Goal: Information Seeking & Learning: Learn about a topic

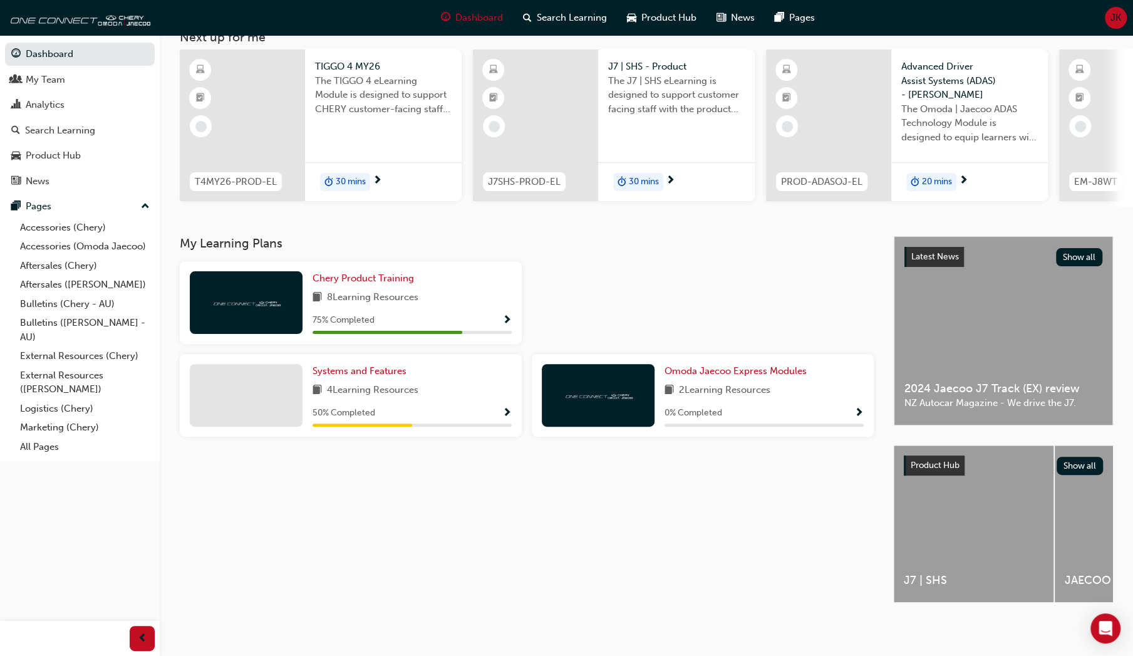
scroll to position [88, 0]
click at [505, 315] on span "Show Progress" at bounding box center [506, 320] width 9 height 11
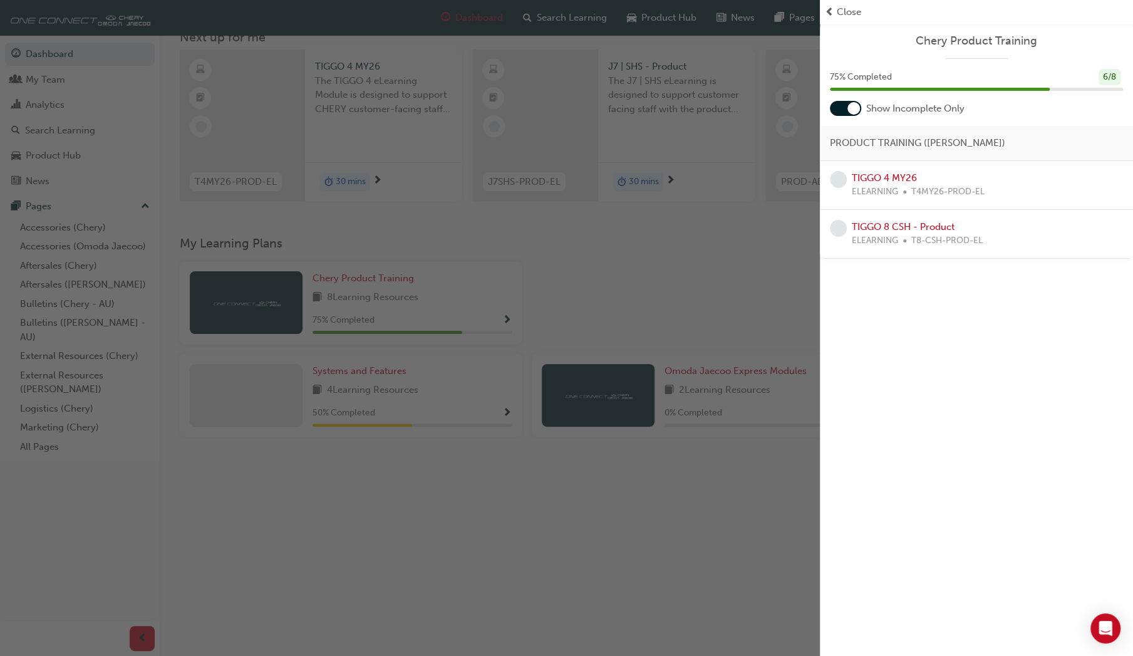
click at [1030, 185] on div "TIGGO 4 MY26 ELEARNING T4MY26-PROD-EL" at bounding box center [976, 185] width 293 height 28
click at [889, 195] on span "ELEARNING" at bounding box center [875, 192] width 46 height 14
click at [860, 180] on link "TIGGO 4 MY26" at bounding box center [884, 177] width 65 height 11
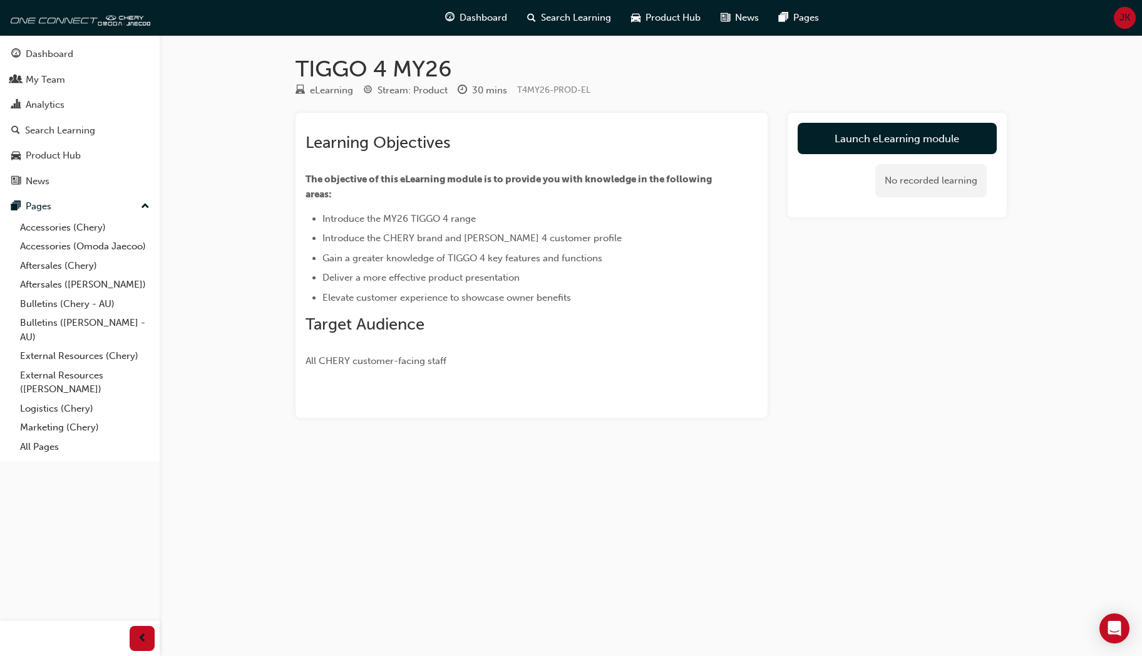
click at [961, 137] on link "Launch eLearning module" at bounding box center [897, 138] width 199 height 31
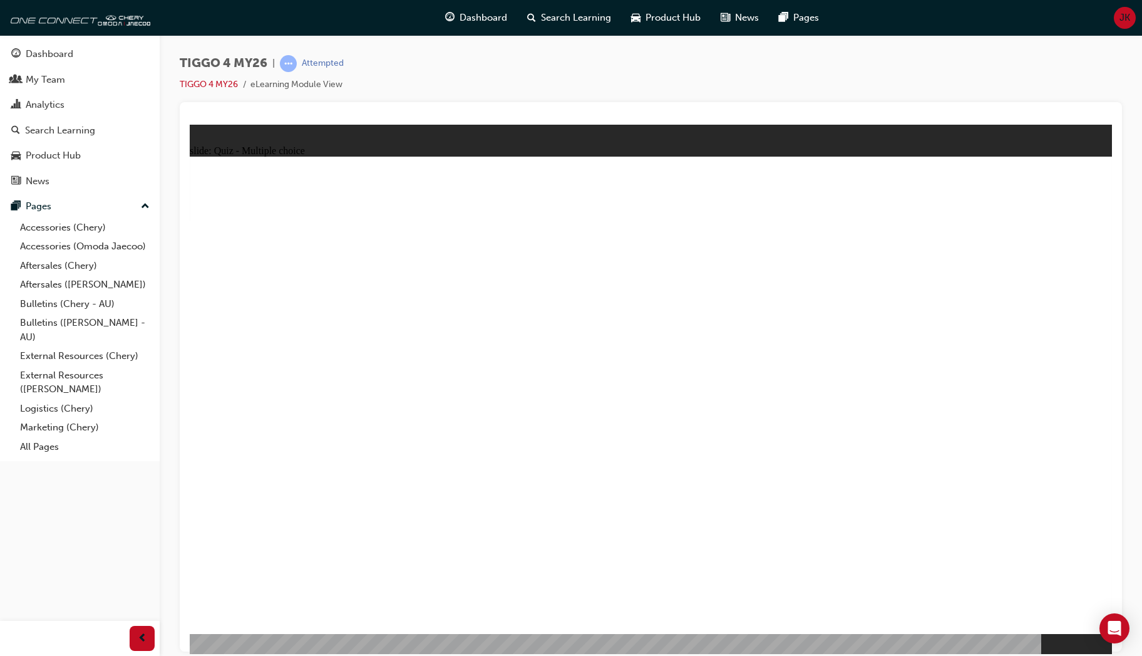
radio input "true"
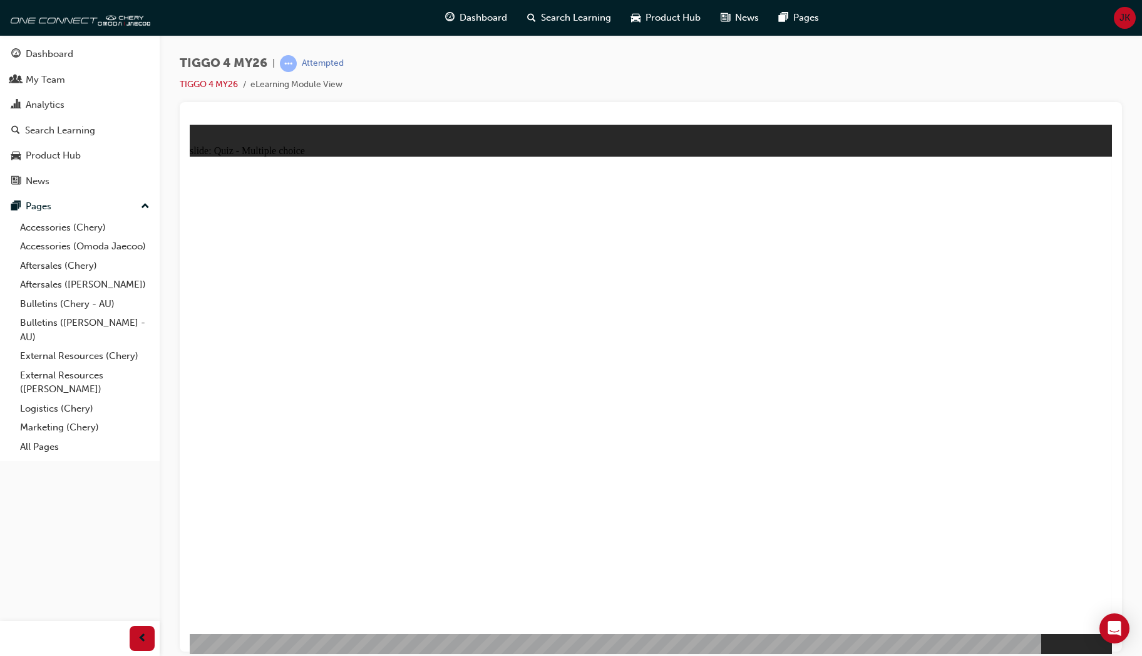
radio input "true"
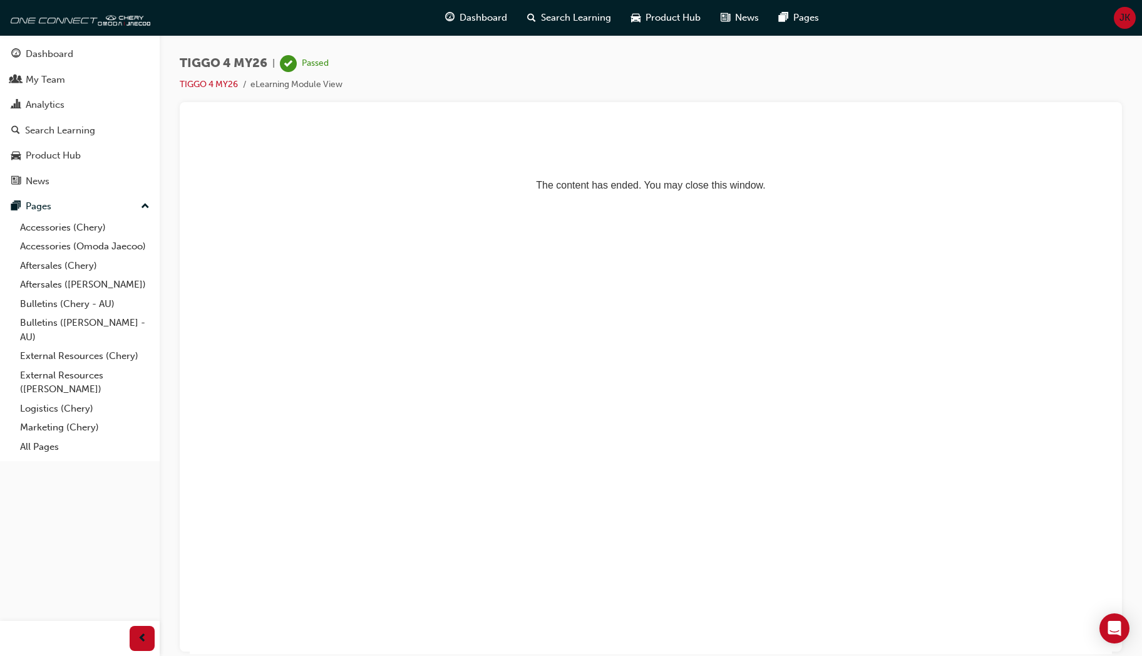
click at [25, 53] on div "Dashboard" at bounding box center [79, 54] width 137 height 16
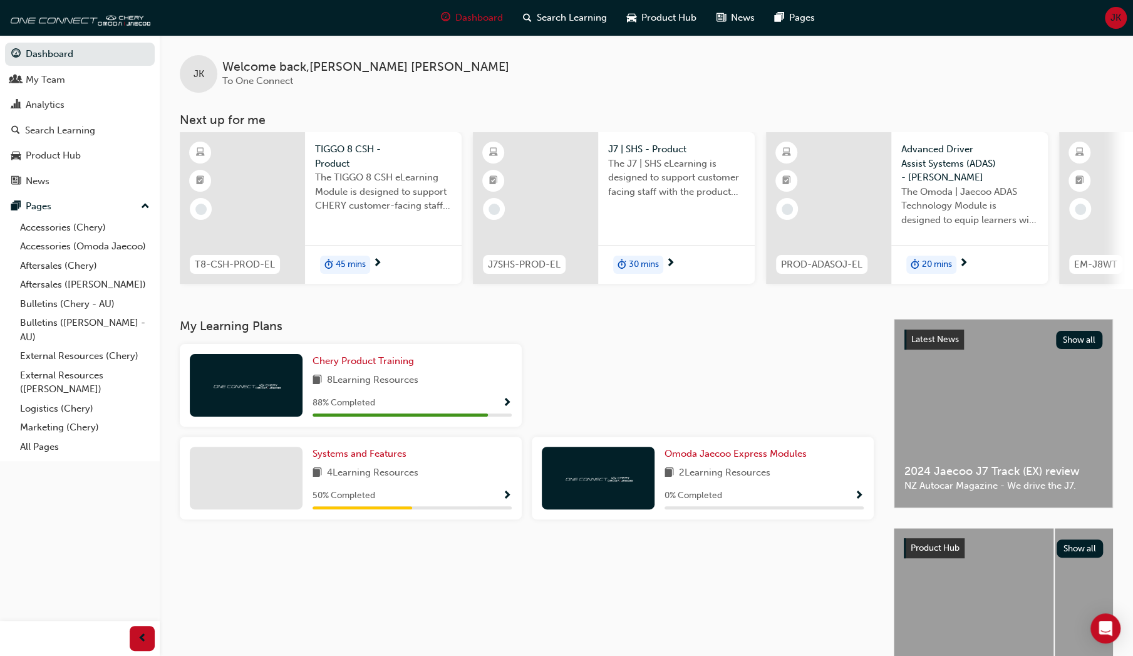
click at [505, 405] on span "Show Progress" at bounding box center [506, 403] width 9 height 11
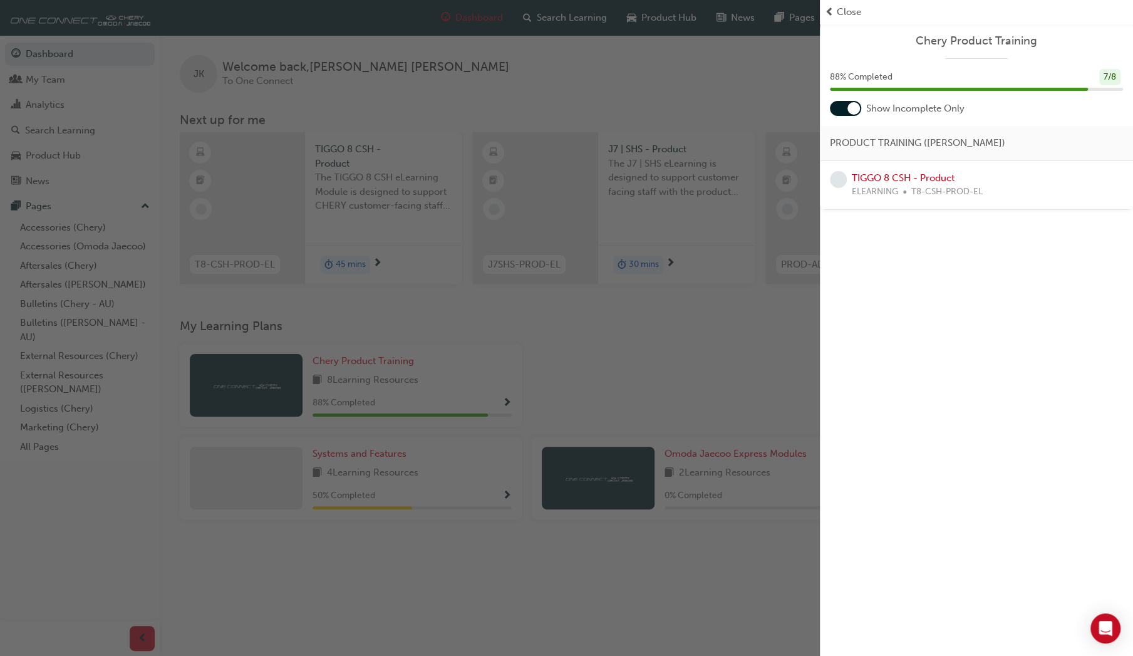
click at [987, 182] on div "TIGGO 8 CSH - Product ELEARNING T8-CSH-PROD-EL" at bounding box center [976, 185] width 293 height 28
click at [941, 178] on link "TIGGO 8 CSH - Product" at bounding box center [903, 177] width 103 height 11
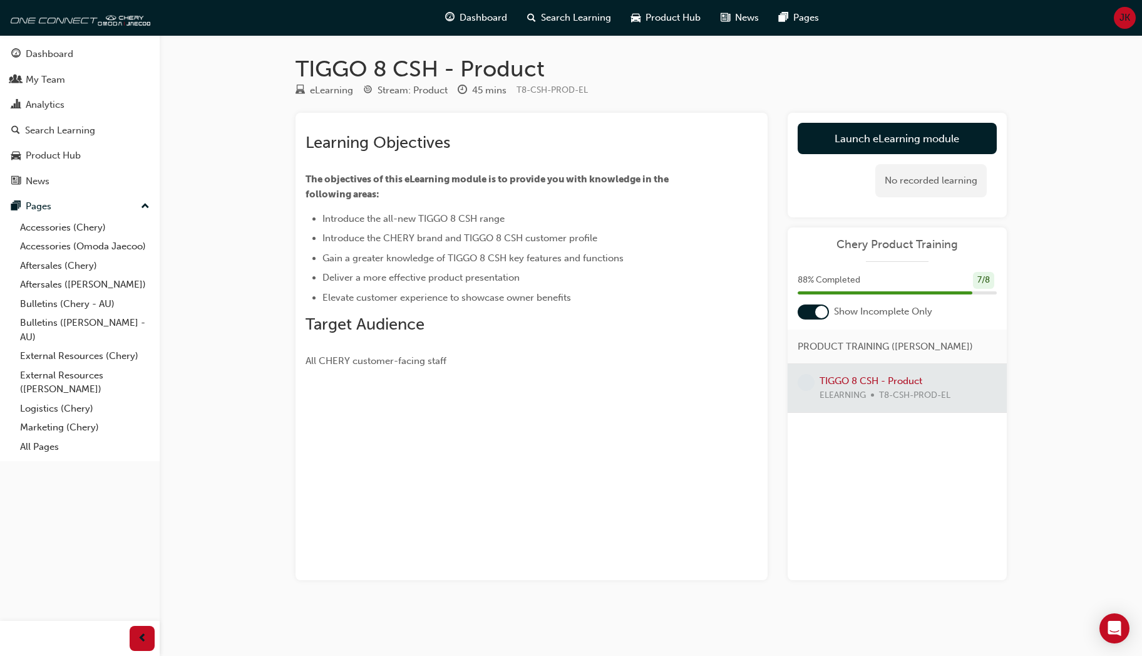
click at [962, 139] on link "Launch eLearning module" at bounding box center [897, 138] width 199 height 31
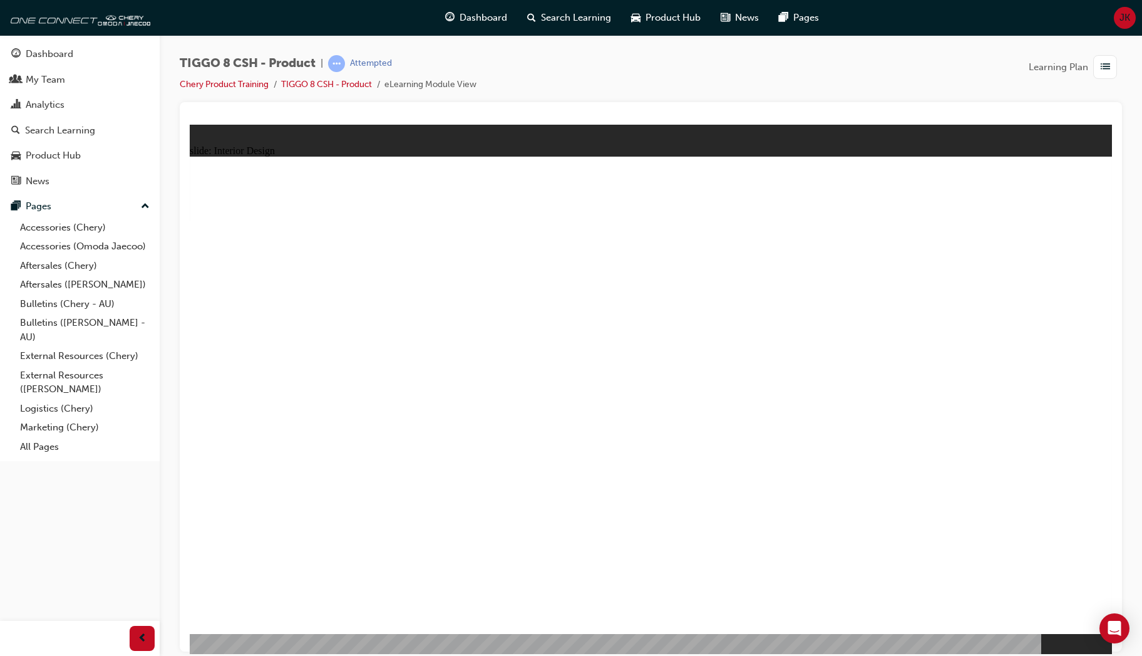
drag, startPoint x: 1072, startPoint y: 187, endPoint x: 1085, endPoint y: 160, distance: 29.1
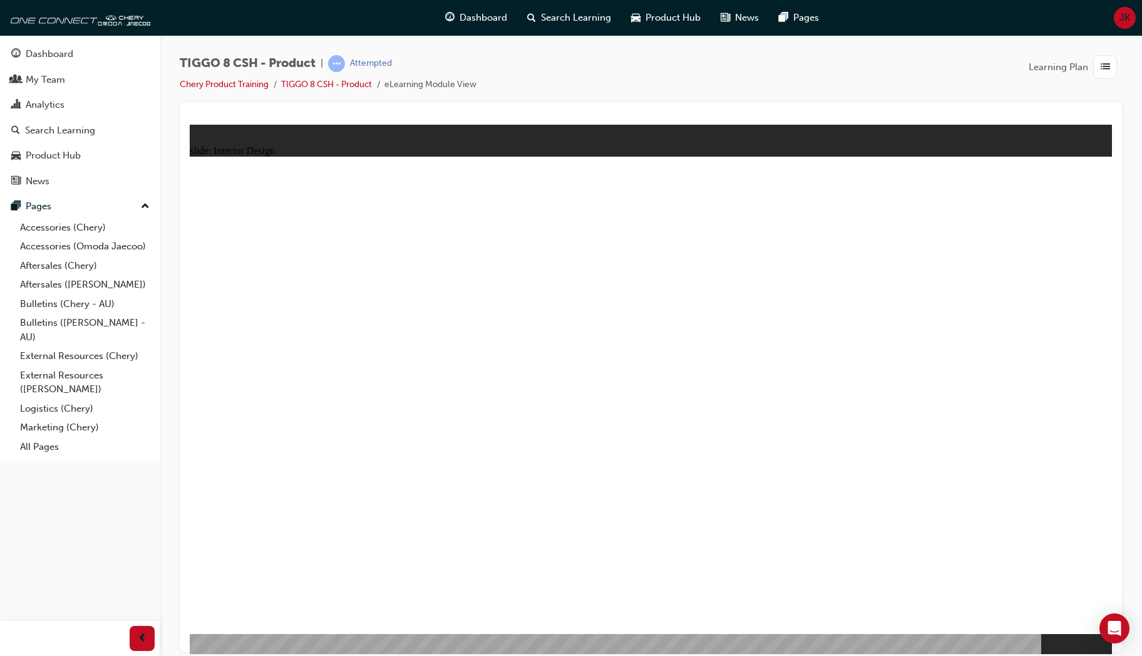
drag, startPoint x: 741, startPoint y: 339, endPoint x: 740, endPoint y: 348, distance: 8.8
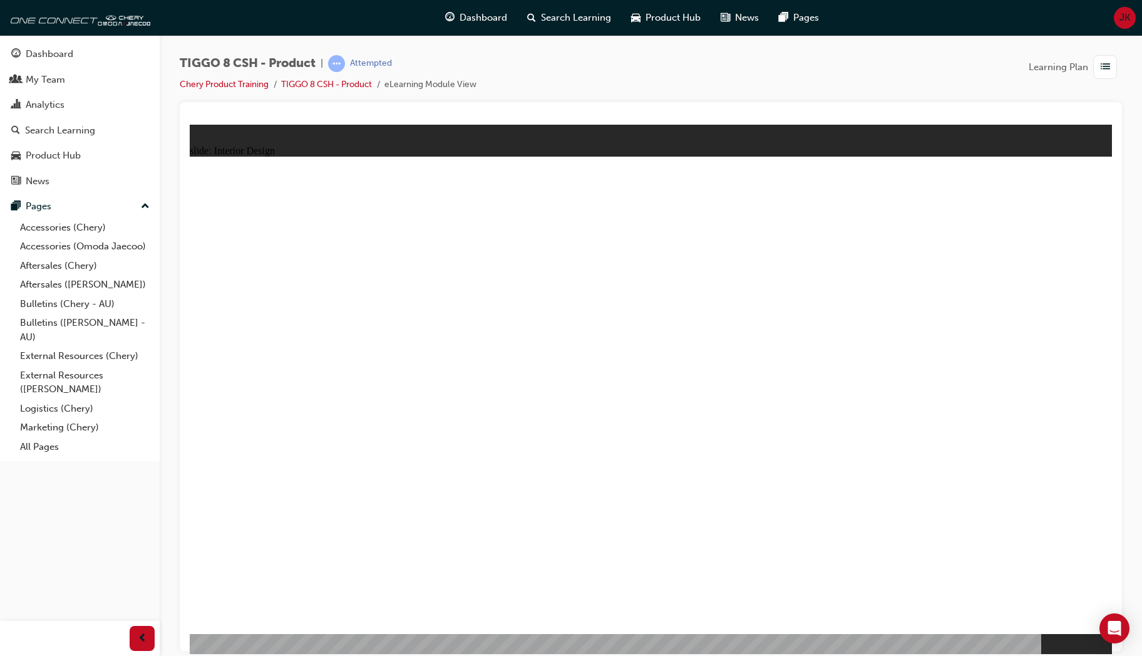
drag, startPoint x: 847, startPoint y: 519, endPoint x: 851, endPoint y: 524, distance: 6.7
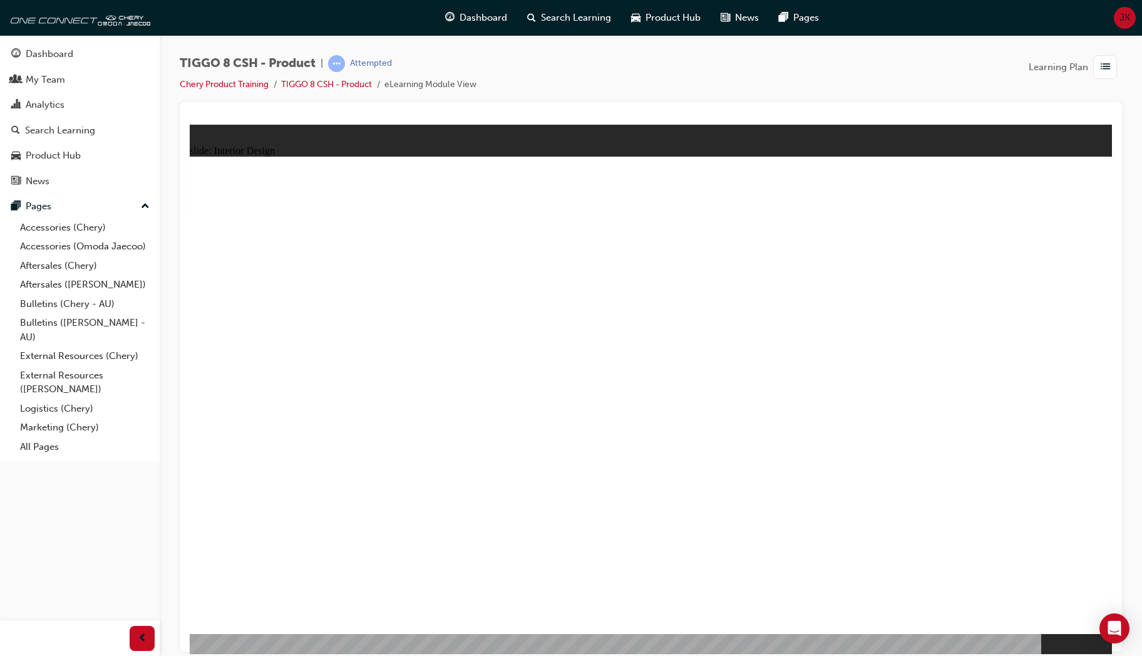
drag, startPoint x: 610, startPoint y: 483, endPoint x: 517, endPoint y: 411, distance: 117.9
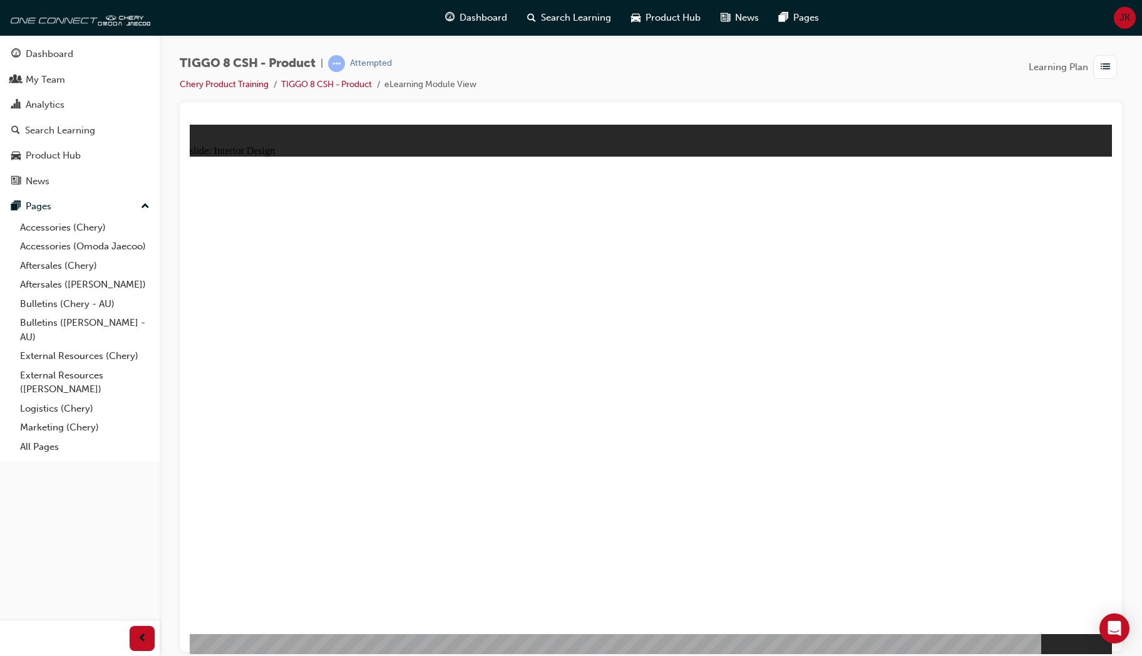
drag, startPoint x: 1059, startPoint y: 401, endPoint x: 1042, endPoint y: 400, distance: 17.0
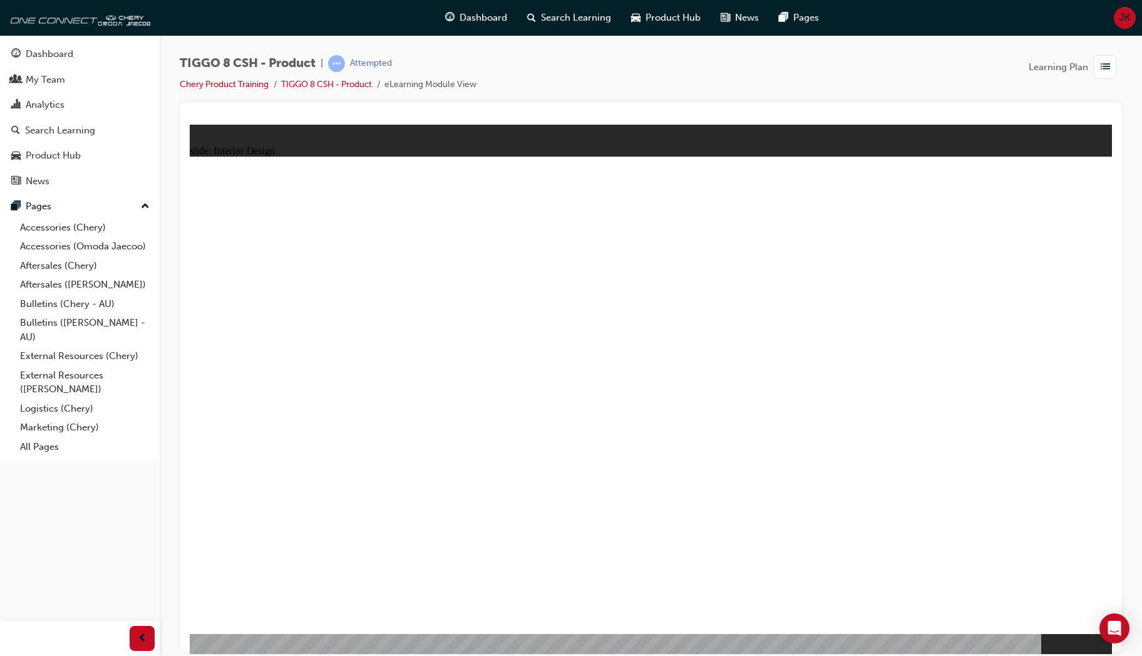
click at [190, 149] on html "slide: Interior Design 15.6'' Interactive Touch Screen Powered by a Qualcomm Sn…" at bounding box center [651, 388] width 922 height 529
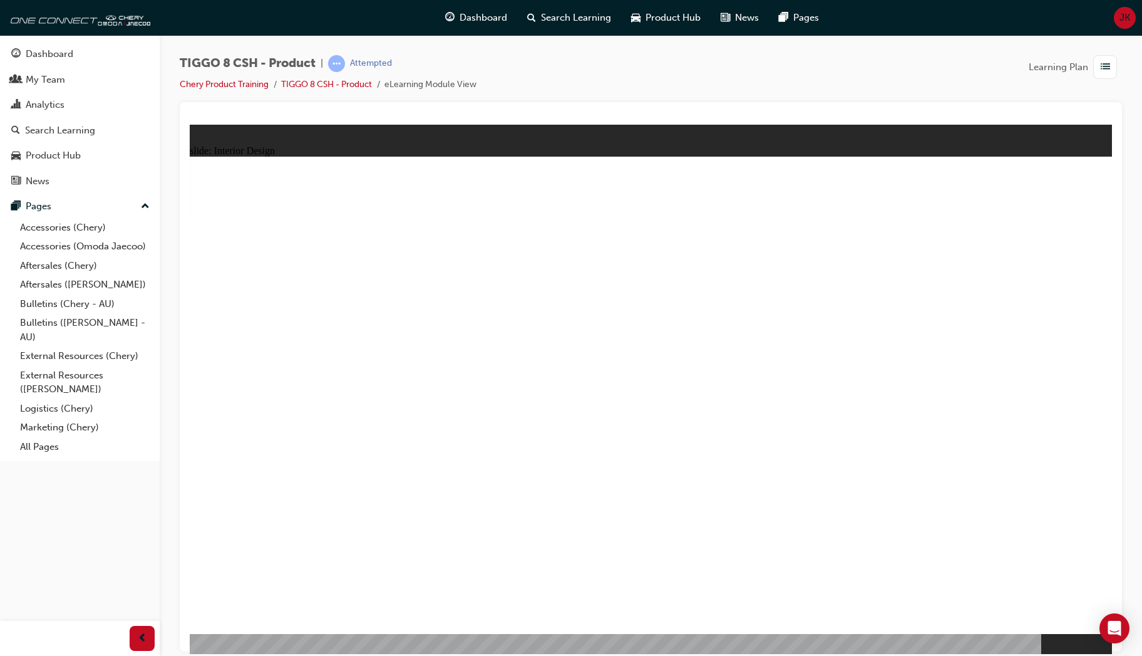
drag, startPoint x: 564, startPoint y: 297, endPoint x: 813, endPoint y: 302, distance: 249.3
